Goal: Information Seeking & Learning: Learn about a topic

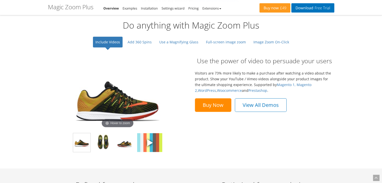
scroll to position [403, 0]
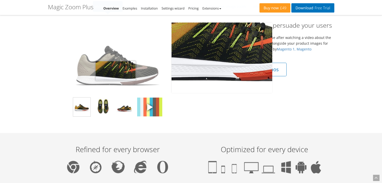
click at [116, 70] on img at bounding box center [117, 58] width 100 height 70
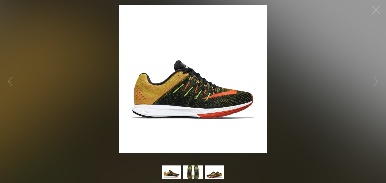
click at [377, 7] on button "button" at bounding box center [375, 10] width 15 height 15
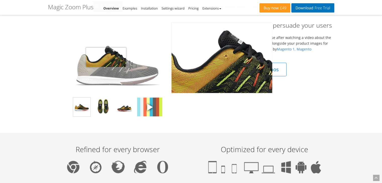
click at [106, 57] on img at bounding box center [117, 58] width 100 height 70
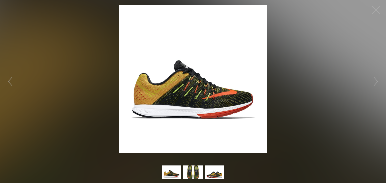
click at [184, 91] on img at bounding box center [193, 79] width 148 height 148
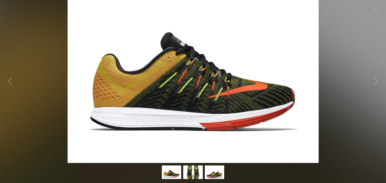
click at [184, 91] on figure "Click to expand" at bounding box center [193, 81] width 386 height 163
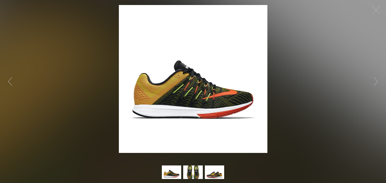
click at [183, 91] on img at bounding box center [193, 79] width 148 height 148
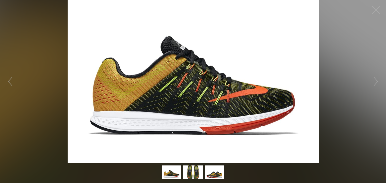
click at [183, 91] on figure "Click to expand" at bounding box center [193, 81] width 386 height 163
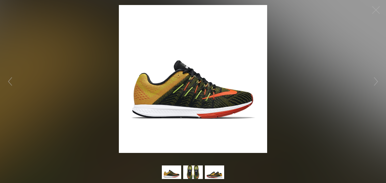
click at [183, 91] on img at bounding box center [193, 79] width 148 height 148
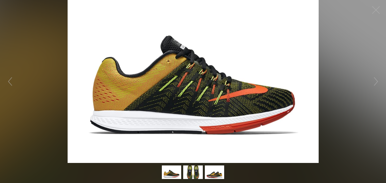
click at [182, 79] on figure "Click to expand" at bounding box center [193, 81] width 386 height 163
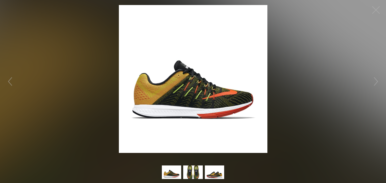
click at [182, 79] on img at bounding box center [193, 79] width 148 height 148
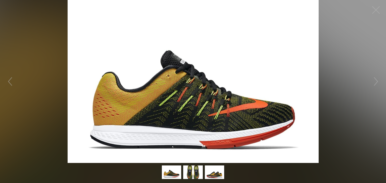
click at [182, 79] on figure "Click to expand" at bounding box center [193, 81] width 386 height 163
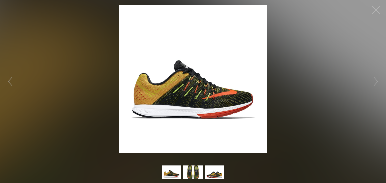
click at [370, 13] on button "button" at bounding box center [375, 10] width 15 height 15
